Goal: Information Seeking & Learning: Learn about a topic

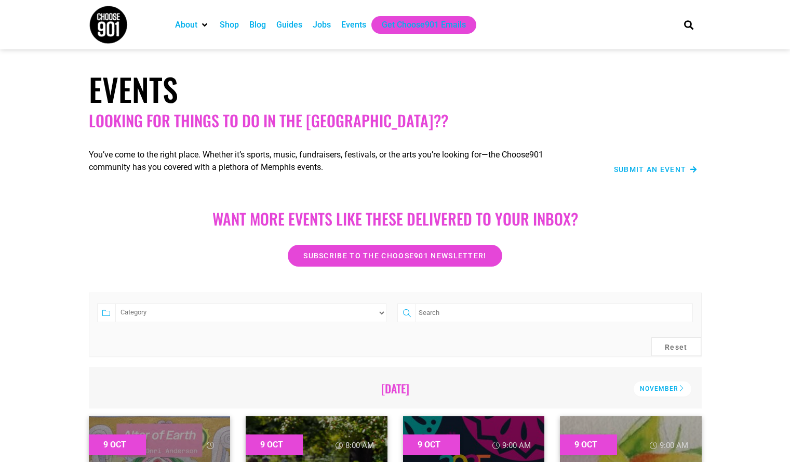
click at [320, 27] on div "Jobs" at bounding box center [322, 25] width 18 height 12
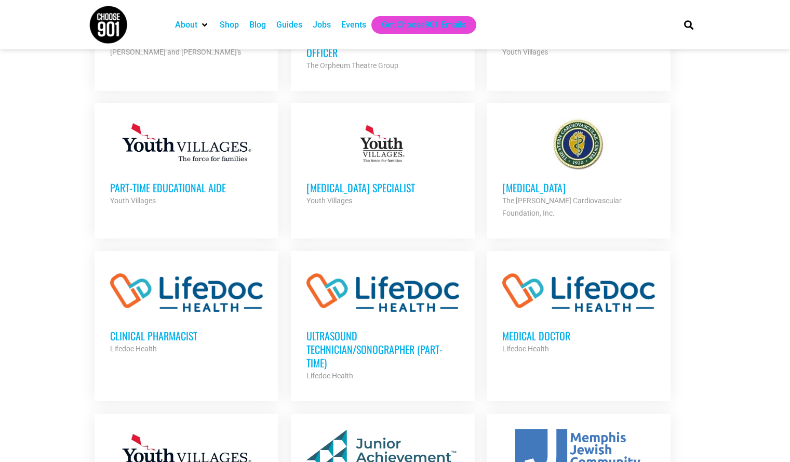
scroll to position [676, 0]
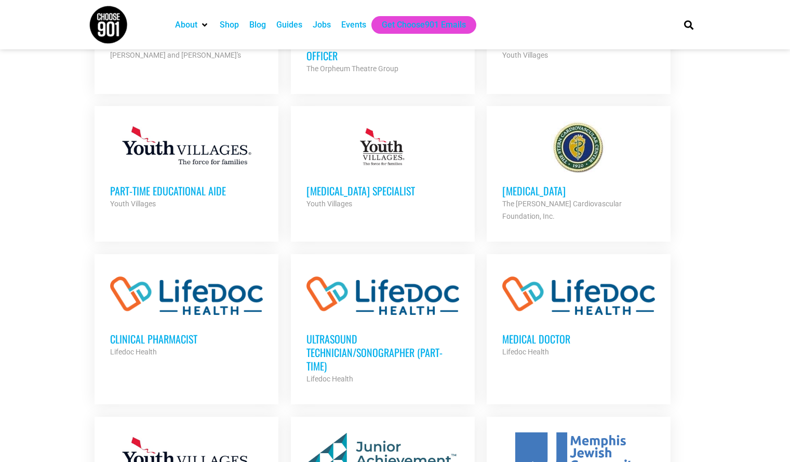
click at [301, 254] on link "Ultrasound Technician/Sonographer (Part-Time) Lifedoc Health Partner Org Part T…" at bounding box center [383, 327] width 184 height 147
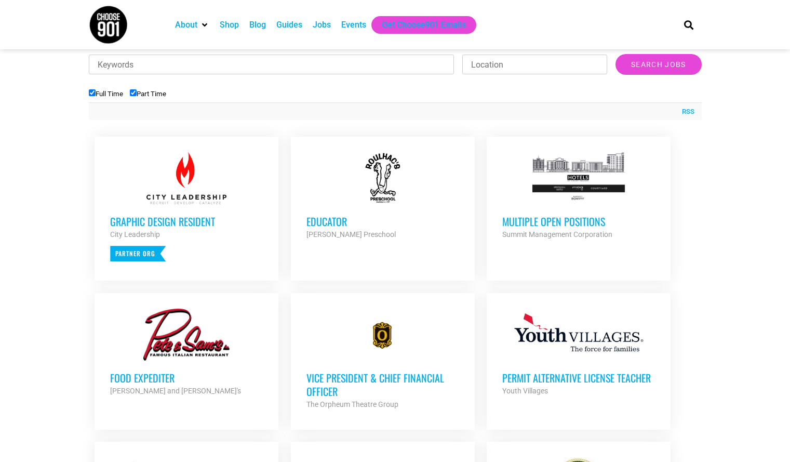
scroll to position [312, 0]
